Goal: Transaction & Acquisition: Purchase product/service

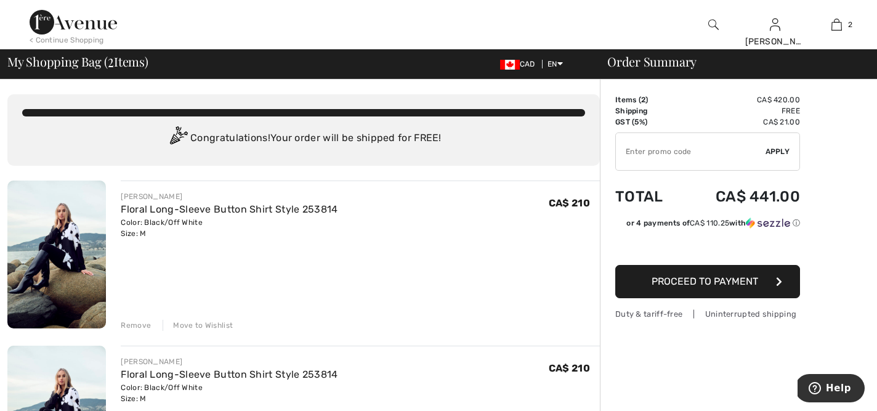
click at [140, 327] on div "Remove" at bounding box center [136, 325] width 30 height 11
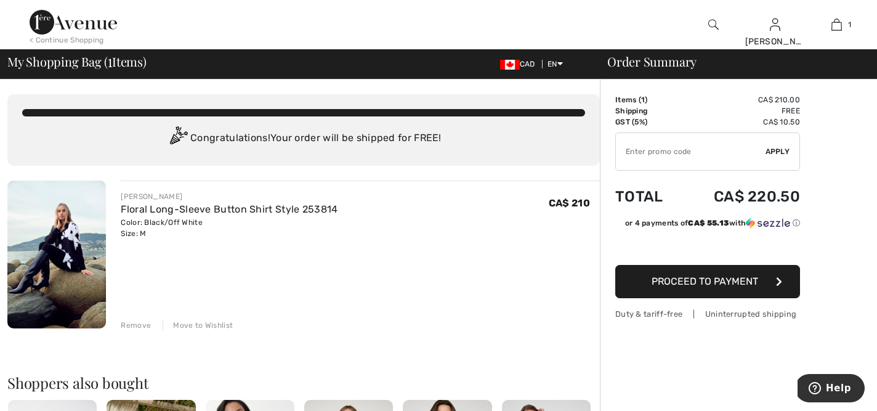
type input "NEW15"
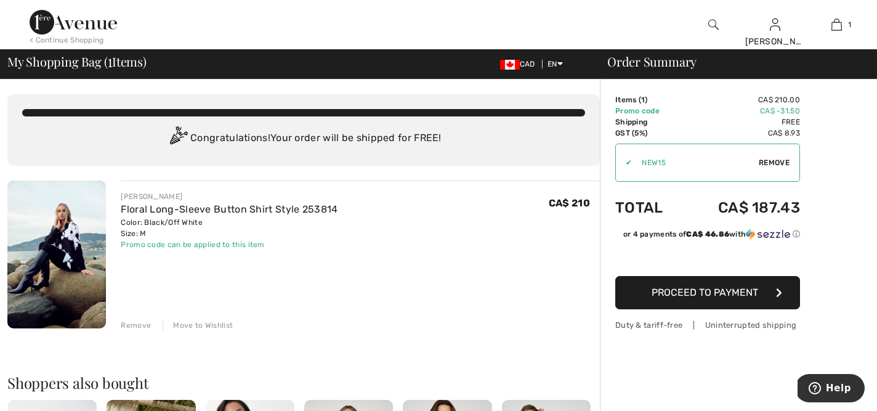
click at [707, 294] on span "Proceed to Payment" at bounding box center [704, 292] width 107 height 12
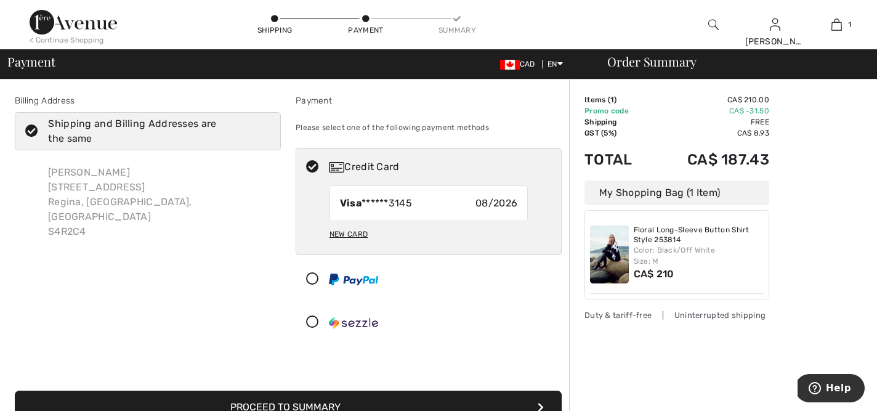
click at [302, 406] on button "Proceed to Summary" at bounding box center [288, 406] width 547 height 33
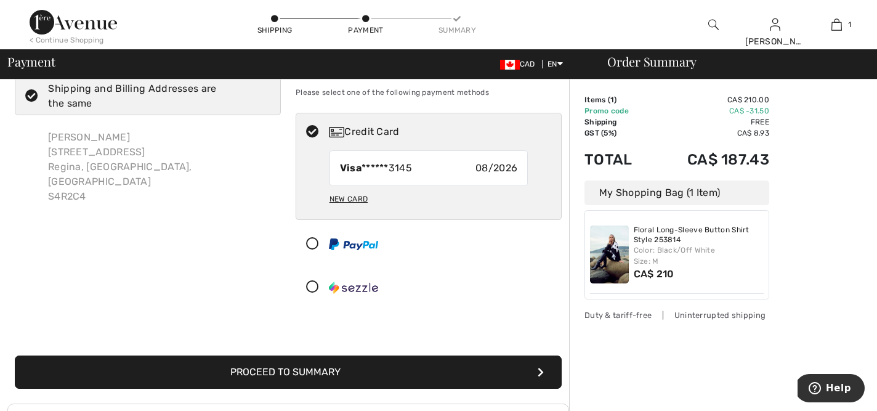
scroll to position [60, 0]
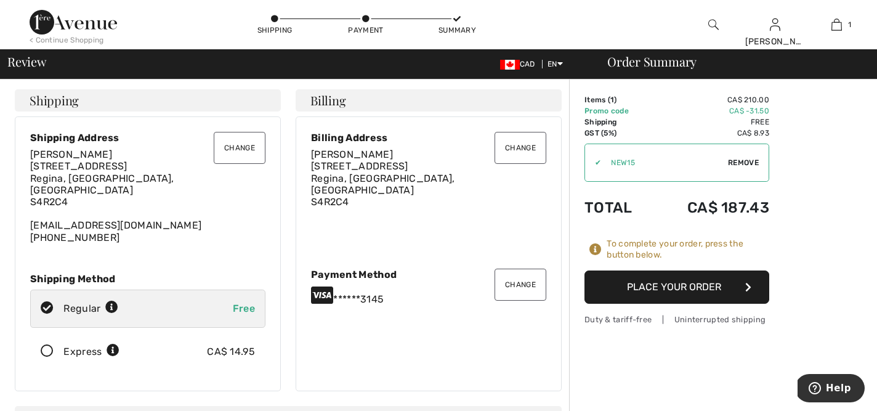
click at [693, 293] on button "Place Your Order" at bounding box center [676, 286] width 185 height 33
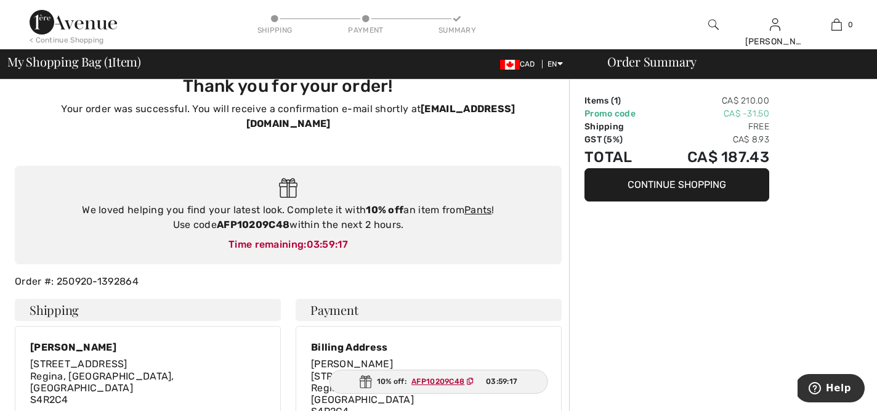
scroll to position [23, 0]
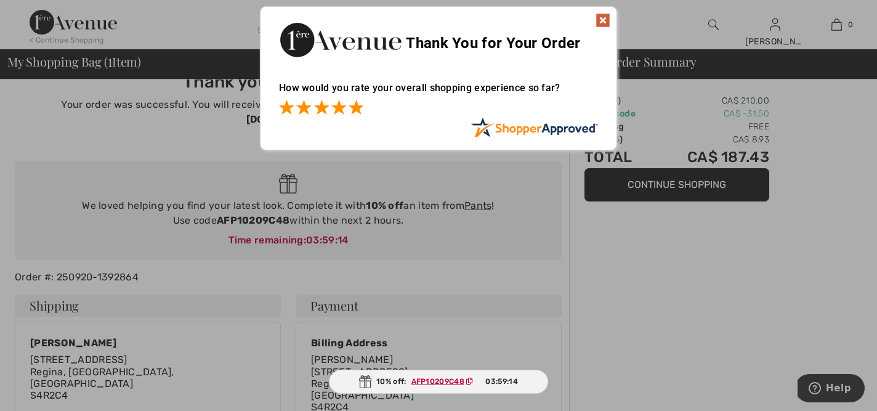
click at [357, 108] on span at bounding box center [355, 107] width 15 height 15
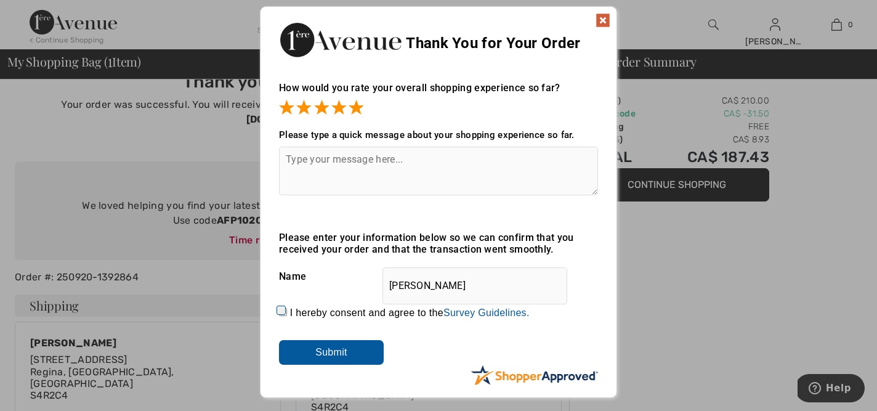
drag, startPoint x: 322, startPoint y: 355, endPoint x: 318, endPoint y: 334, distance: 21.4
click at [322, 352] on input "Submit" at bounding box center [331, 352] width 105 height 25
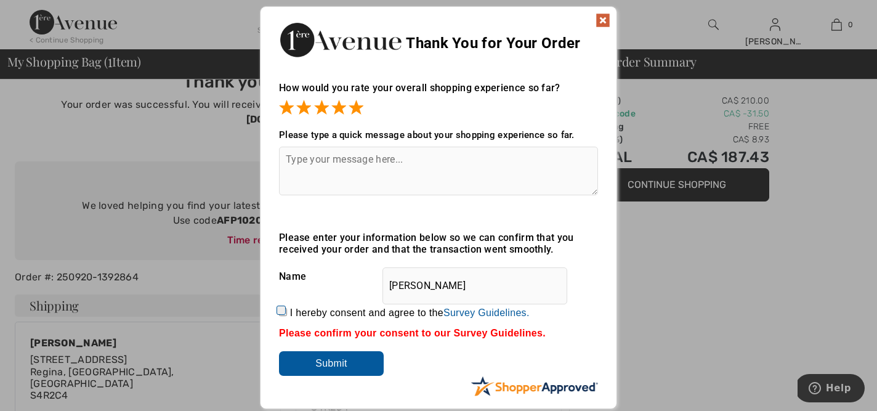
click at [600, 22] on img at bounding box center [602, 20] width 15 height 15
